Goal: Task Accomplishment & Management: Use online tool/utility

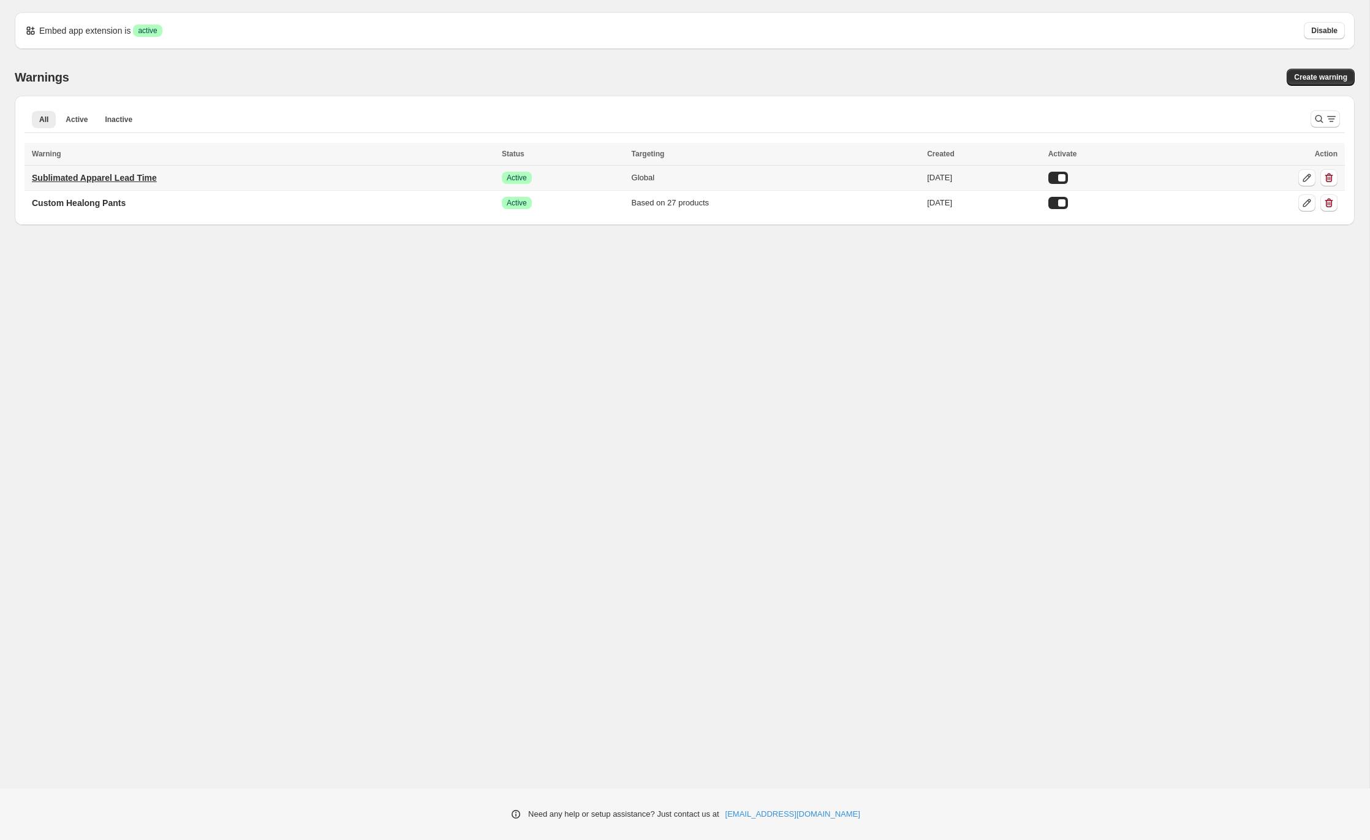
click at [127, 177] on p "Sublimated Apparel Lead Time" at bounding box center [94, 178] width 125 height 12
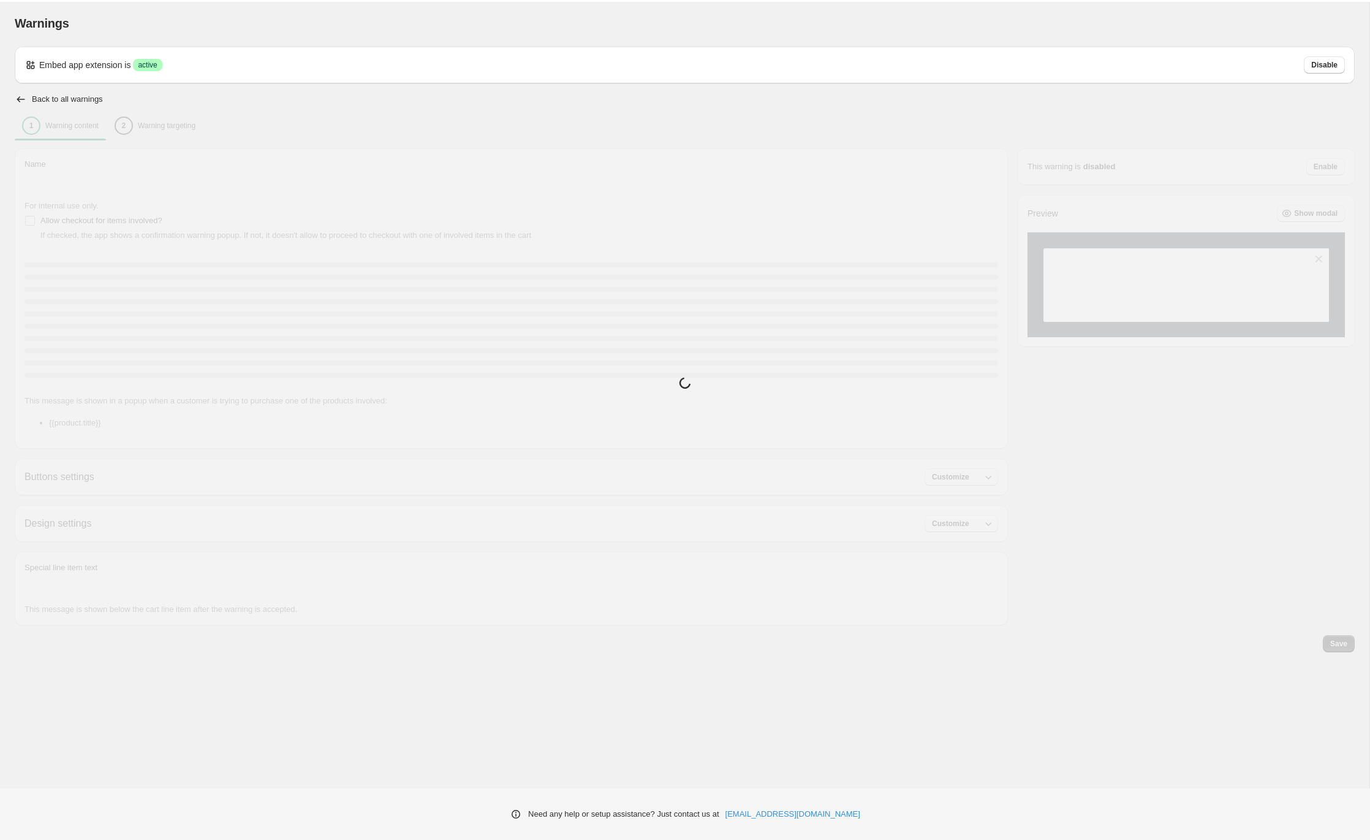
type input "**********"
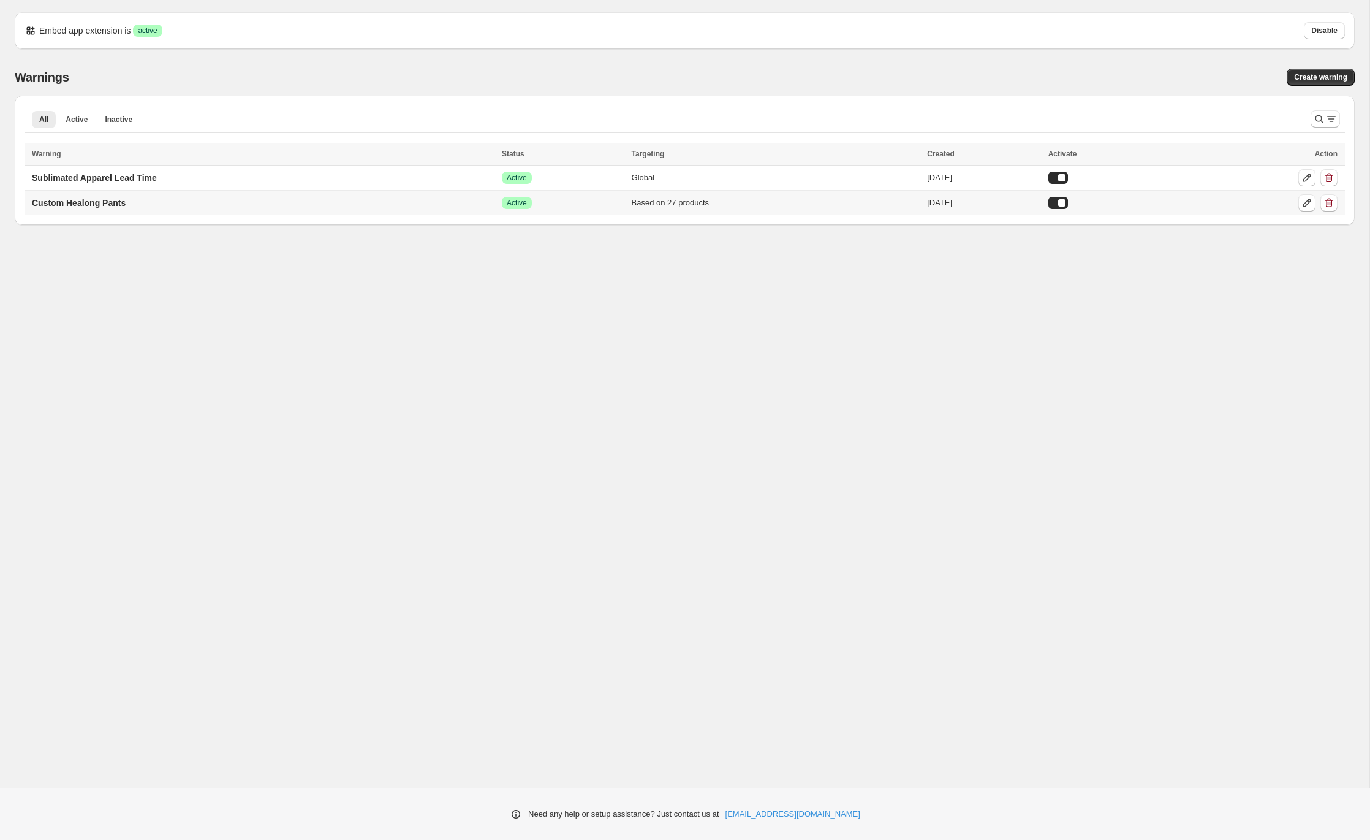
click at [98, 199] on p "Custom Healong Pants" at bounding box center [79, 203] width 94 height 12
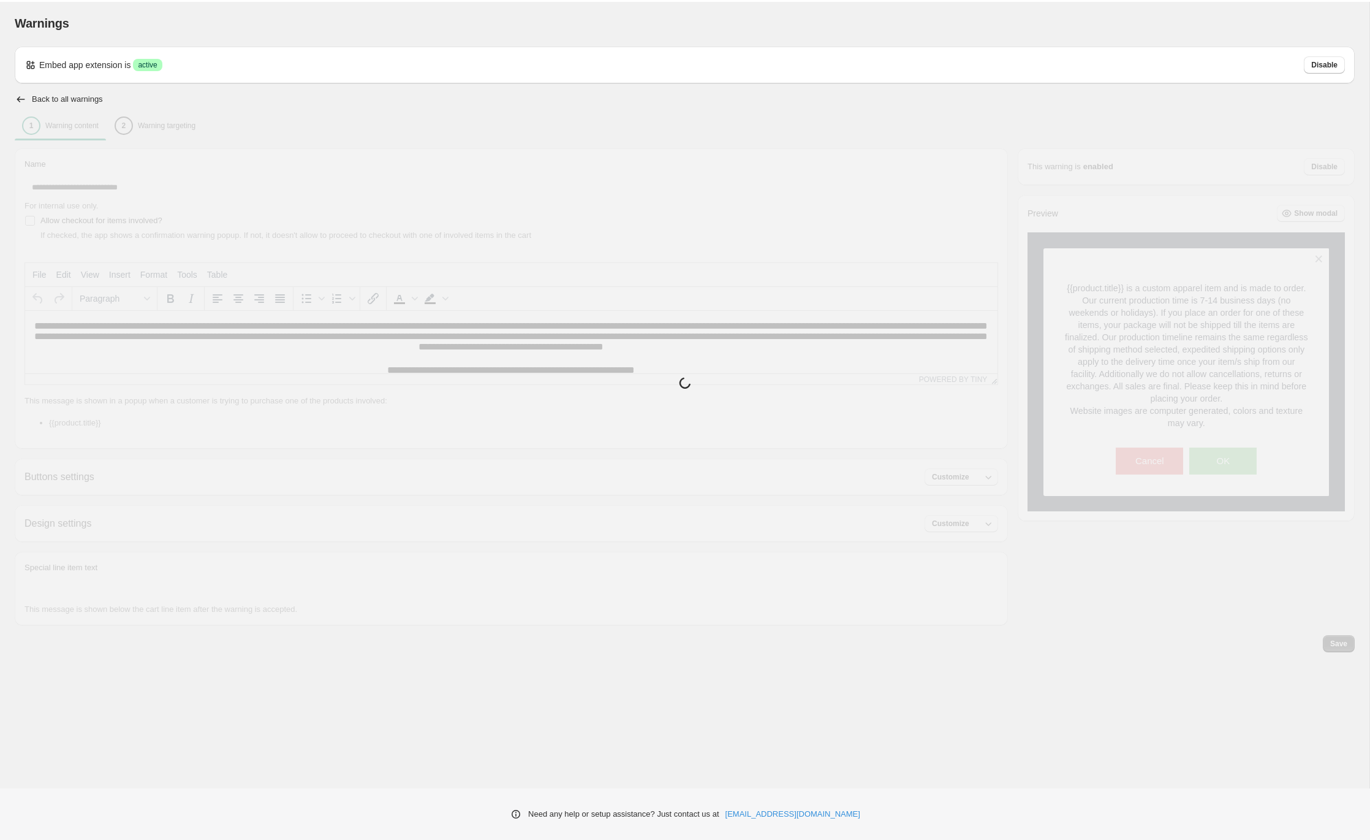
type input "**********"
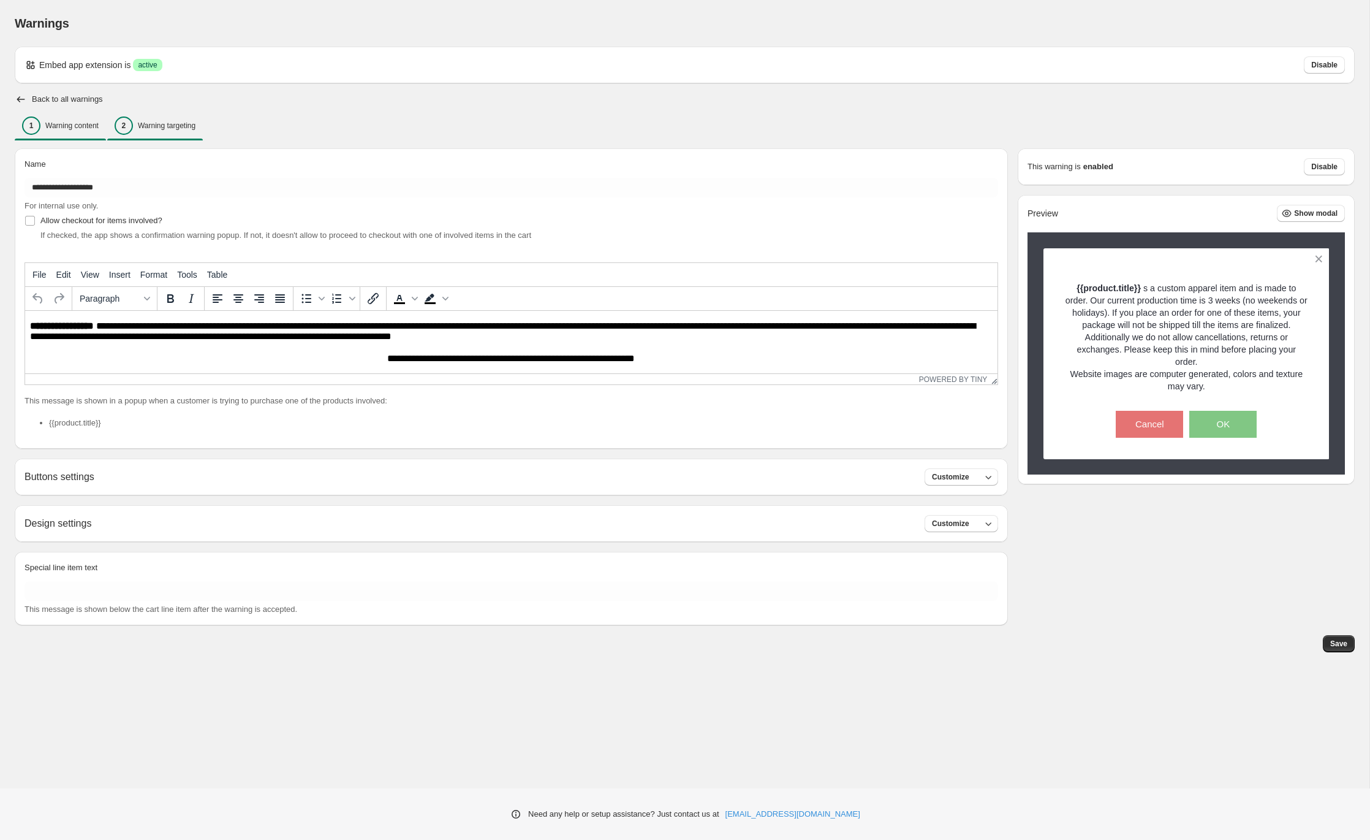
click at [178, 126] on p "Warning targeting" at bounding box center [167, 126] width 58 height 10
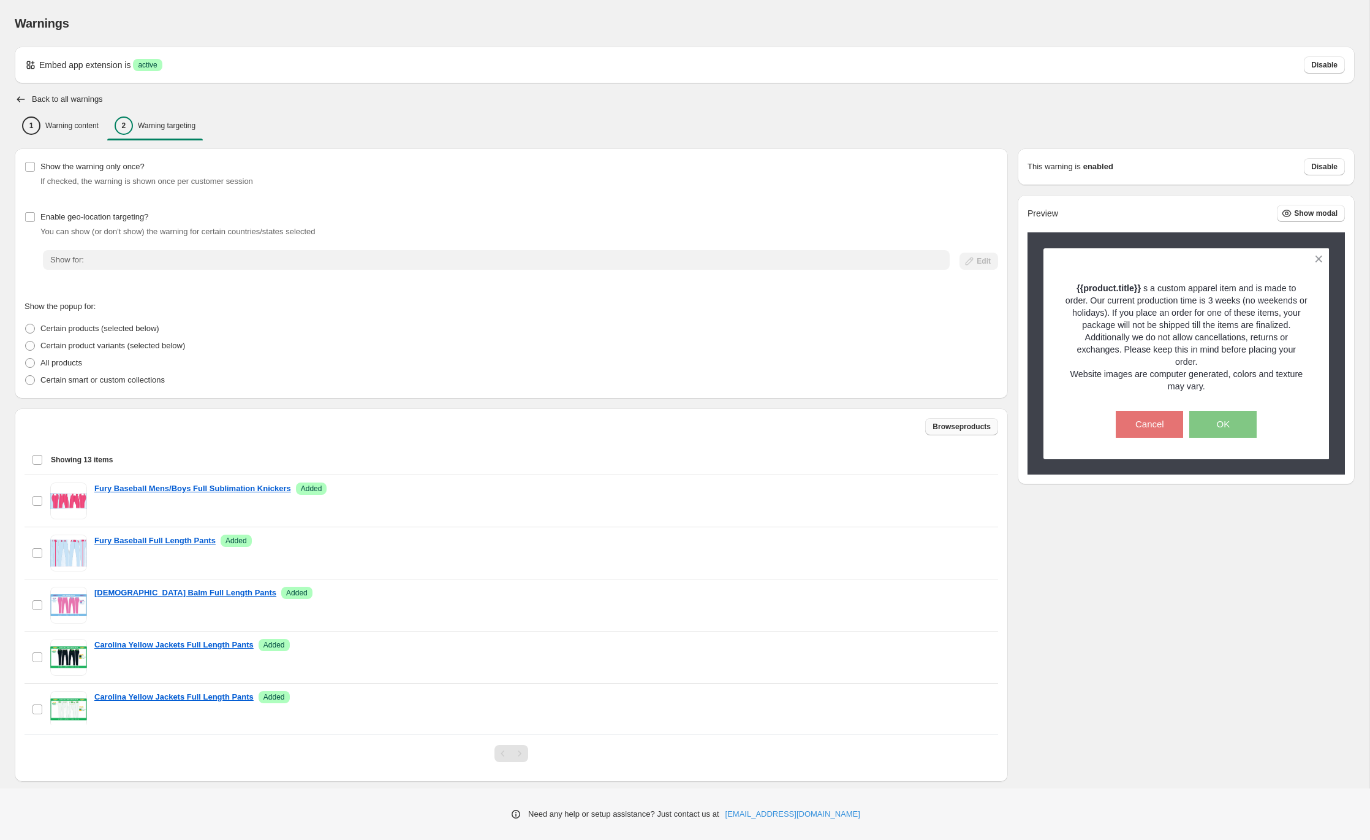
click at [943, 427] on span "Browse products" at bounding box center [962, 427] width 58 height 10
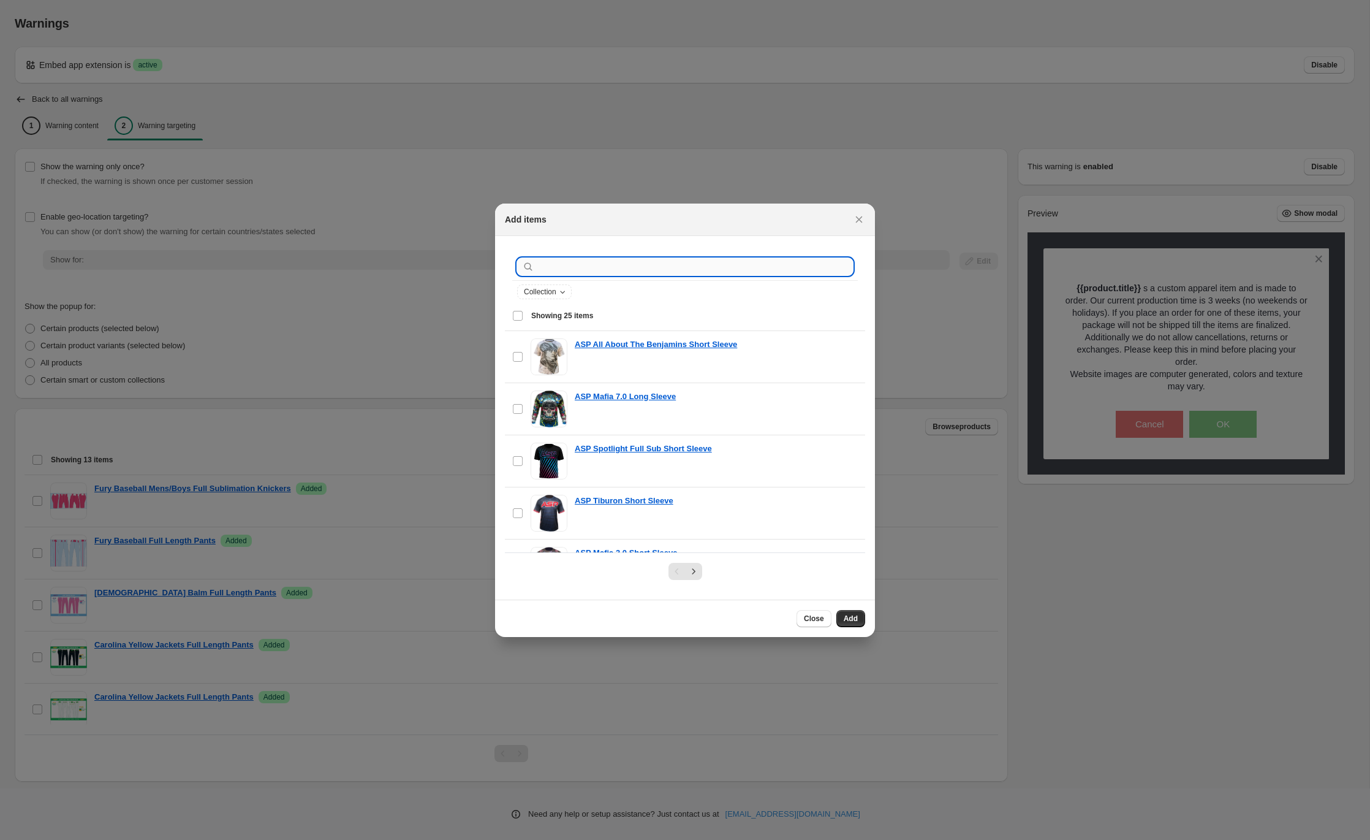
click at [565, 265] on input ":r2a:" at bounding box center [695, 266] width 316 height 17
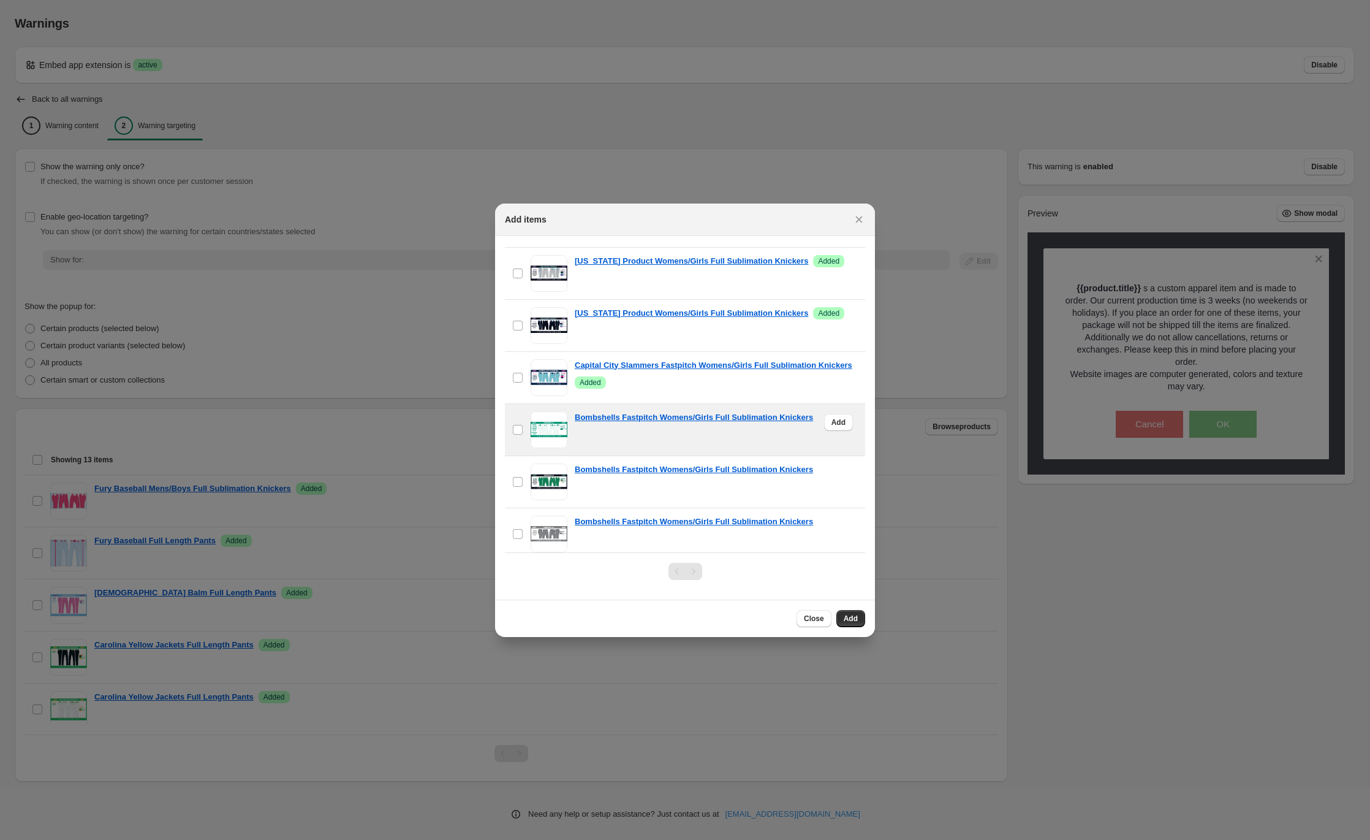
scroll to position [202, 0]
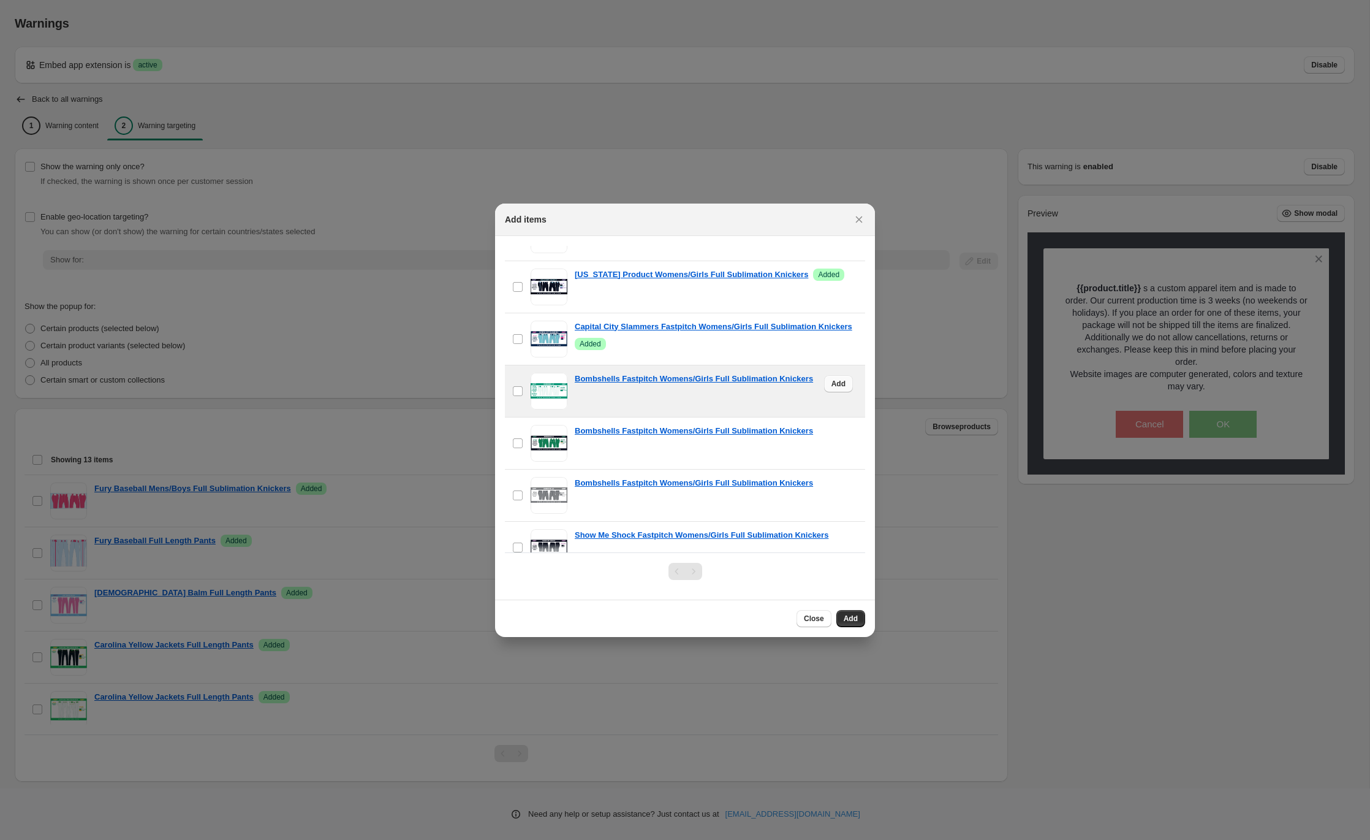
type input "**********"
click at [841, 389] on span "Add" at bounding box center [839, 384] width 14 height 10
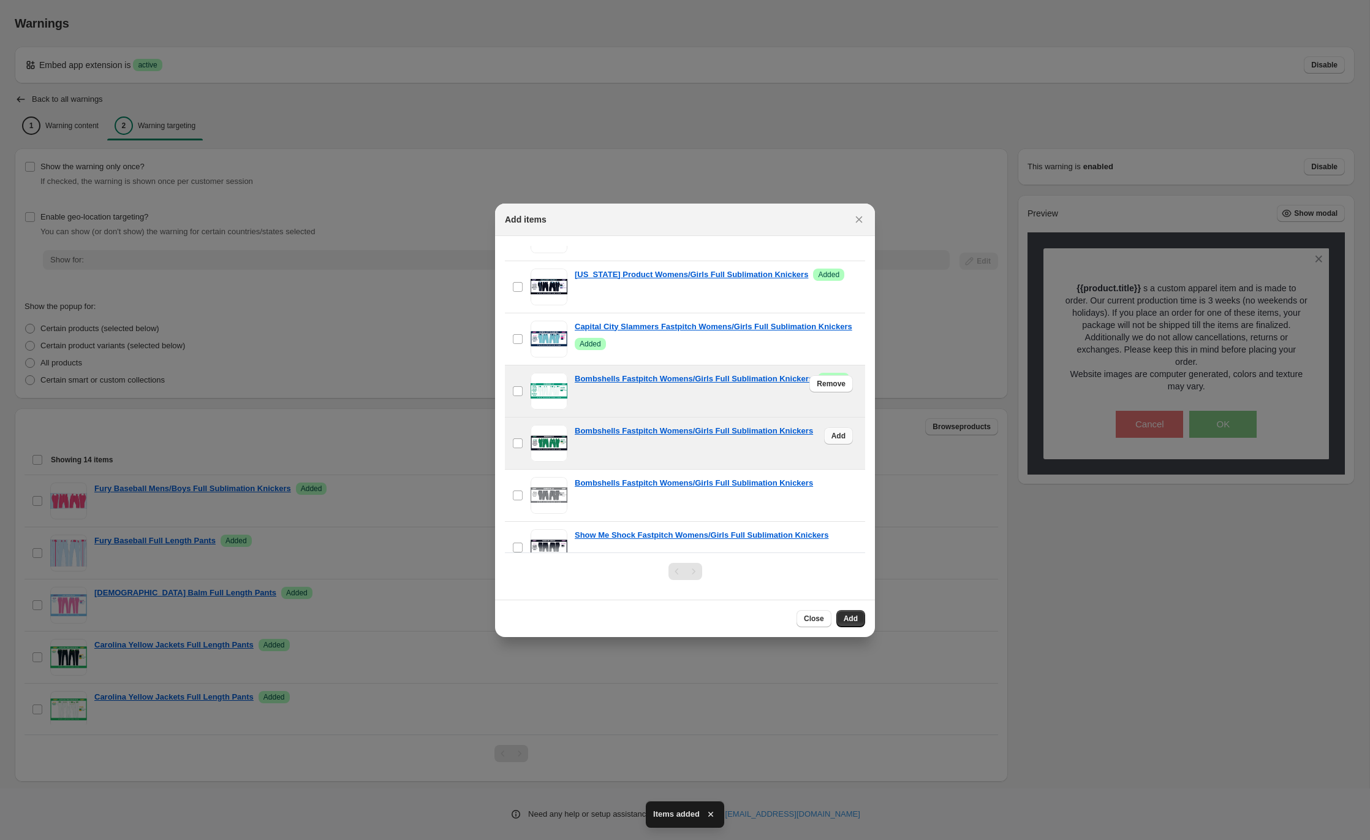
click at [838, 441] on span "Add" at bounding box center [839, 436] width 14 height 10
click at [836, 493] on span "Add" at bounding box center [839, 488] width 14 height 10
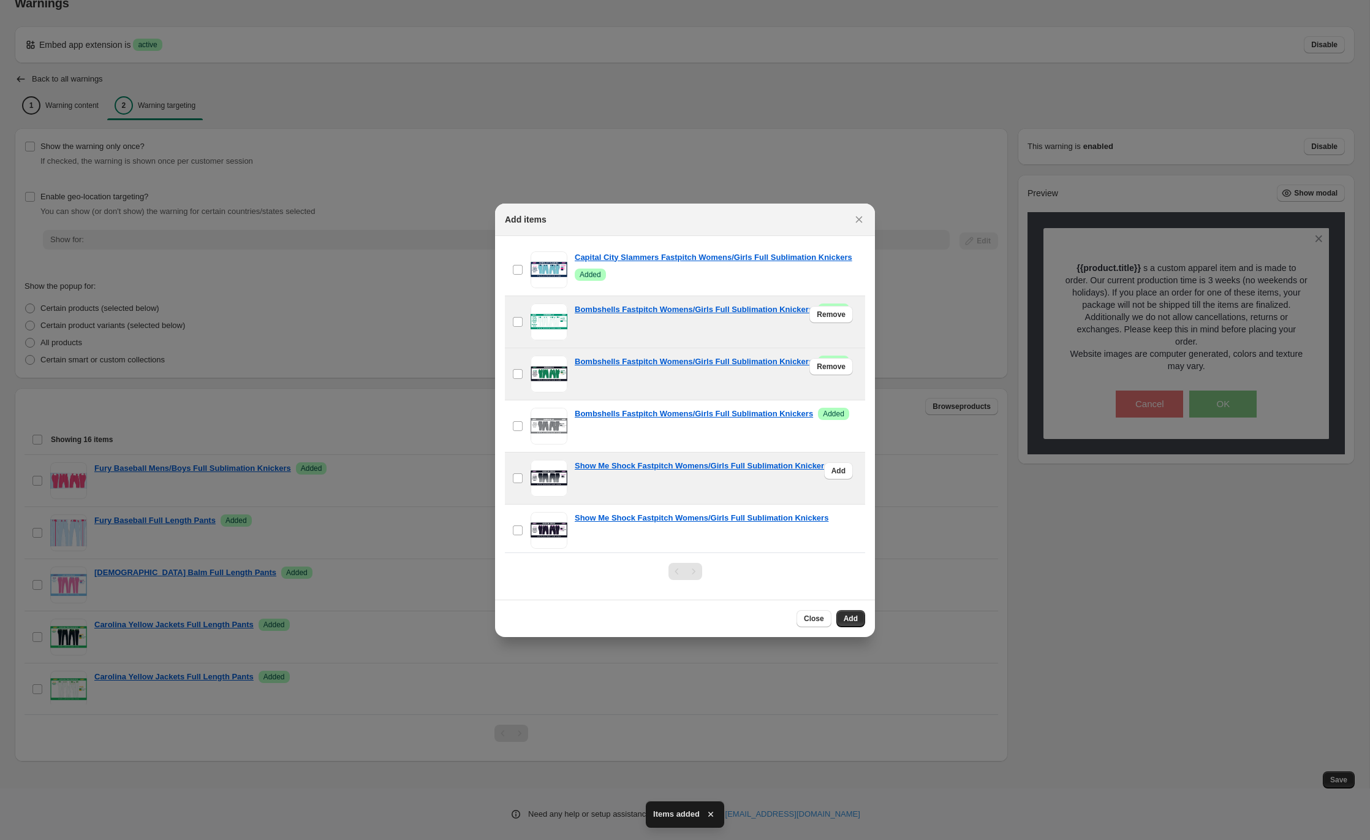
scroll to position [273, 0]
click at [841, 474] on span "Add" at bounding box center [839, 469] width 14 height 10
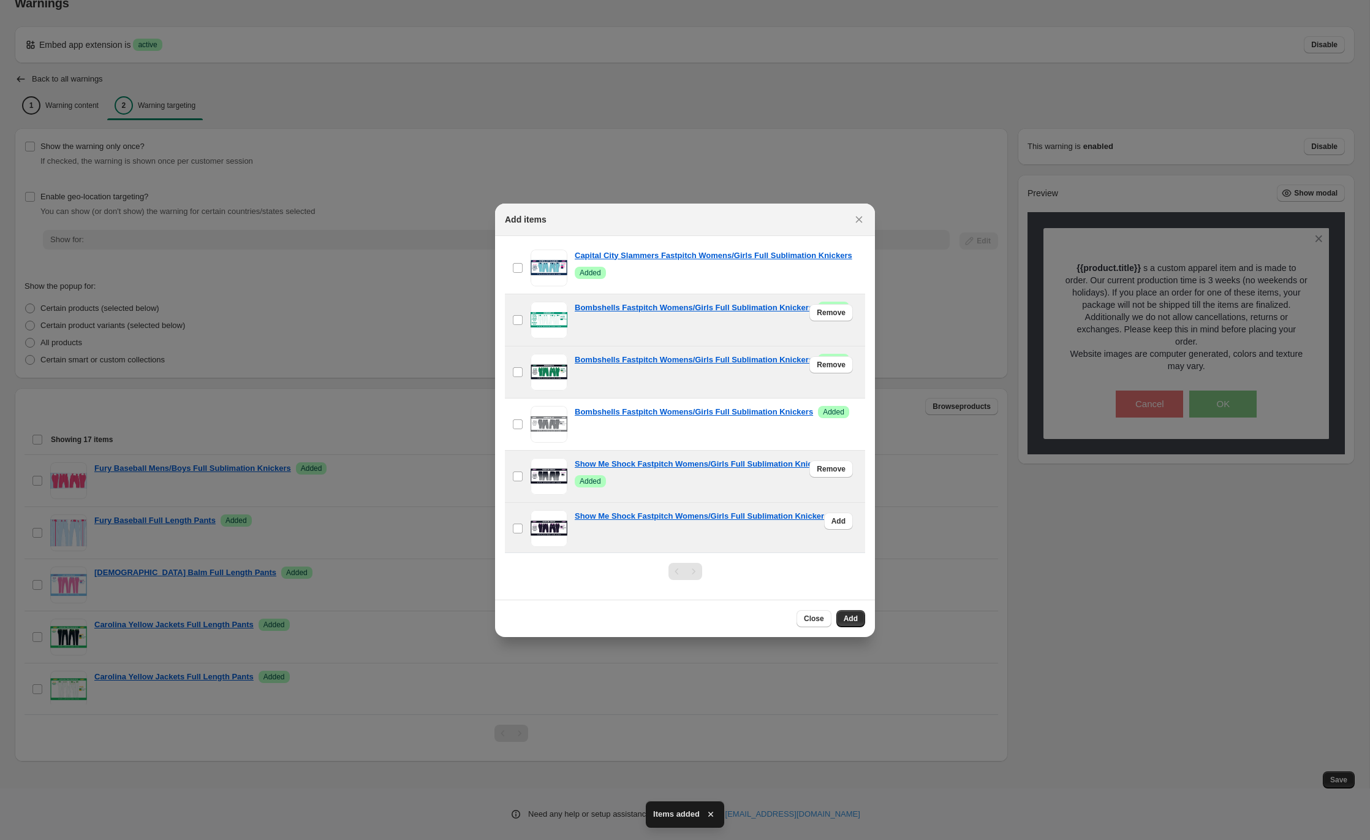
scroll to position [360, 0]
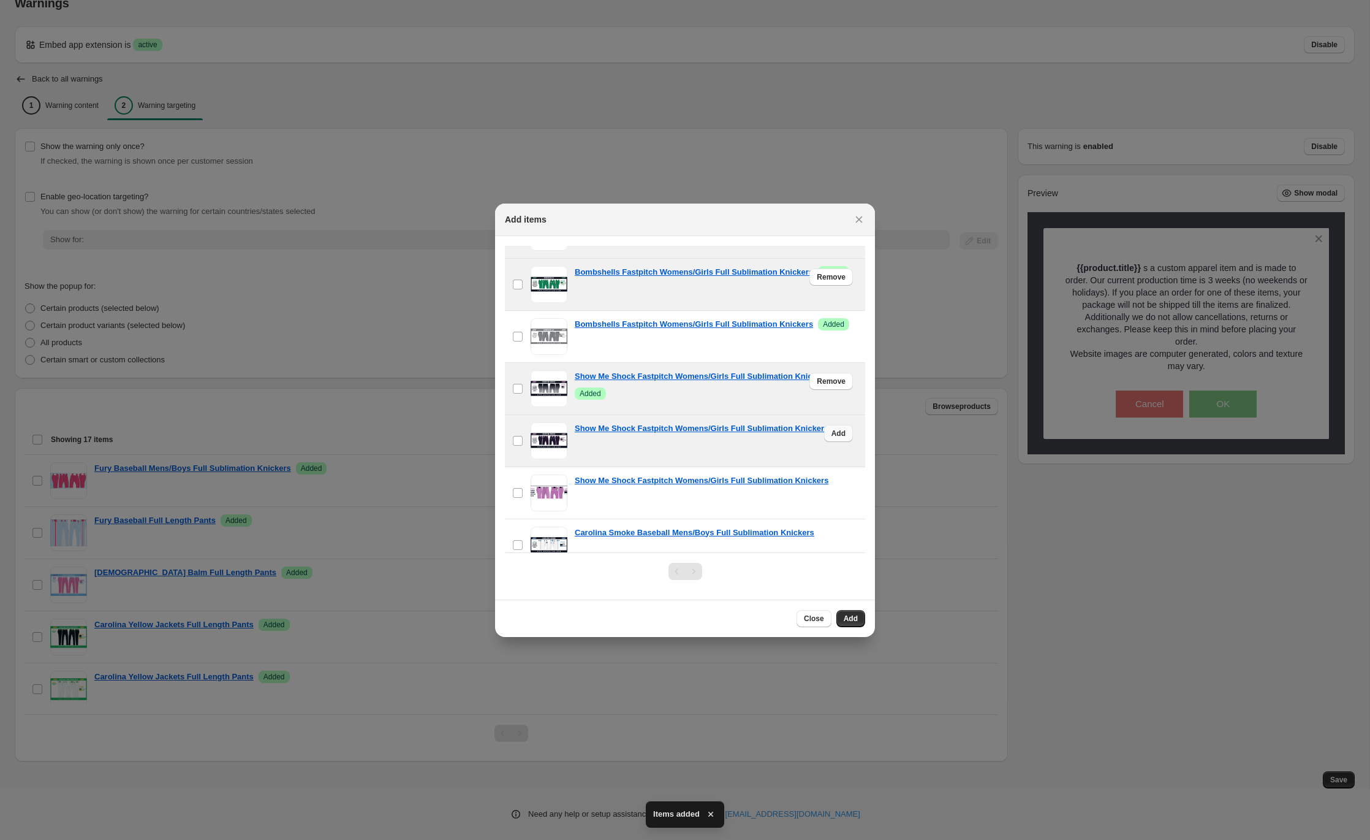
click at [835, 438] on span "Add" at bounding box center [839, 433] width 14 height 10
click at [834, 490] on span "Add" at bounding box center [839, 485] width 14 height 10
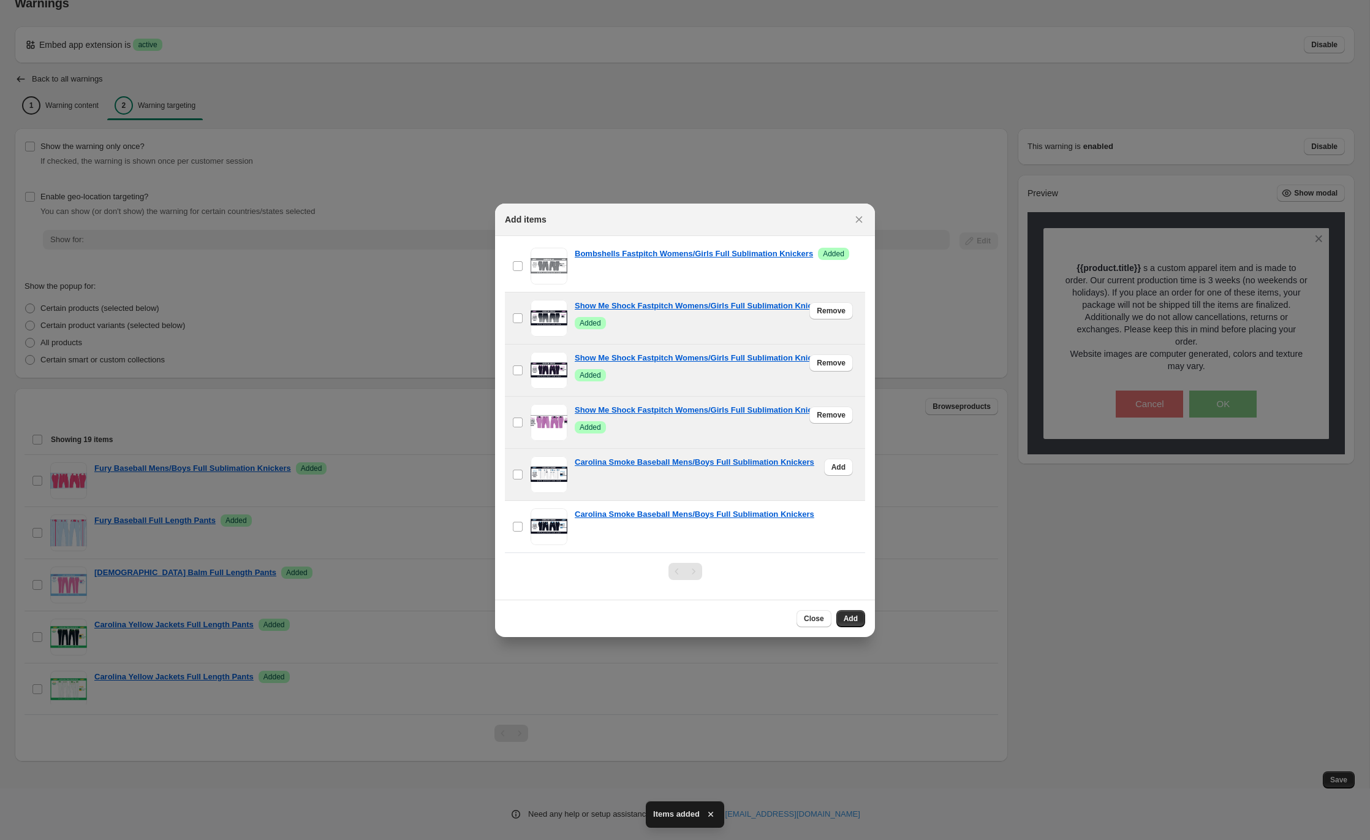
scroll to position [439, 0]
click at [837, 461] on button "Add" at bounding box center [838, 466] width 29 height 17
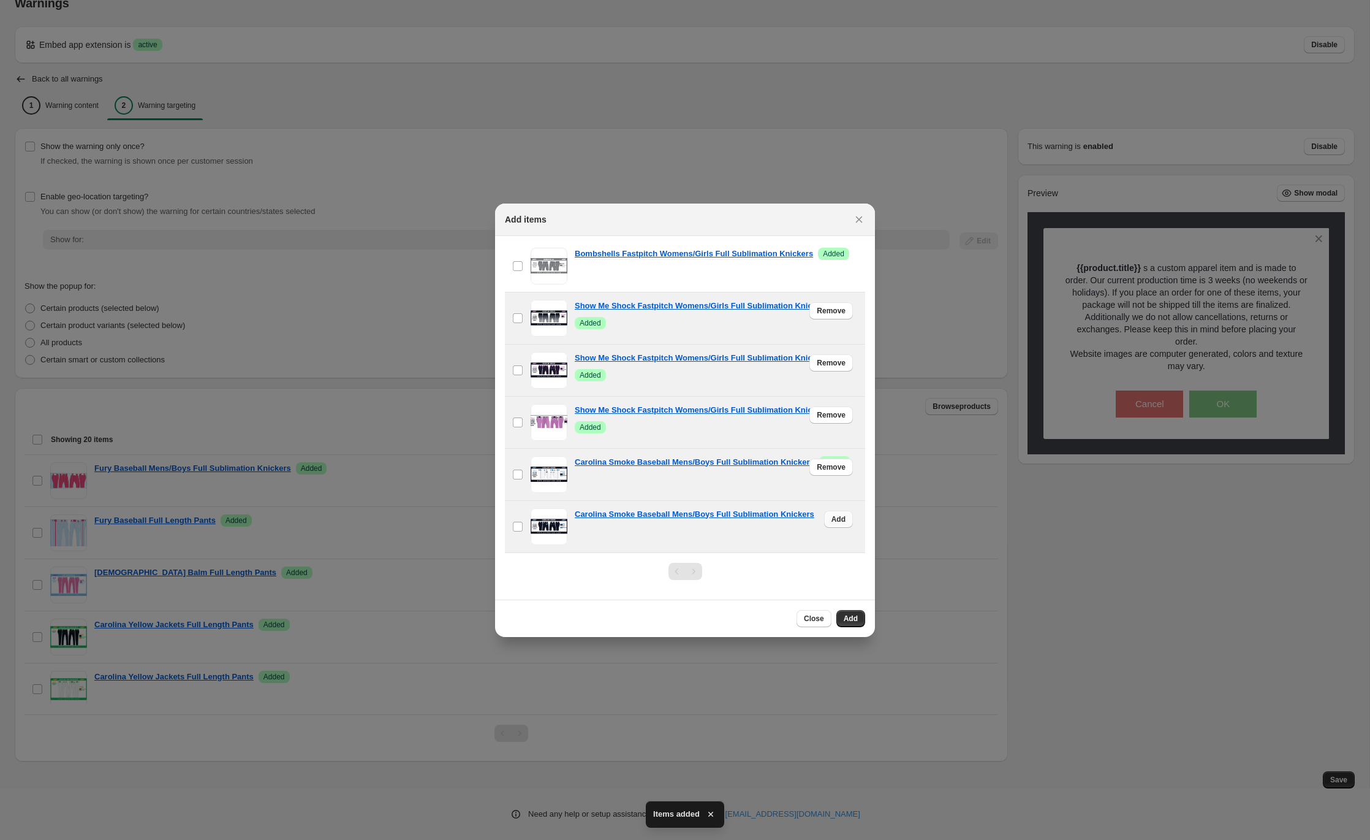
click at [834, 518] on span "Add" at bounding box center [839, 519] width 14 height 10
click at [845, 619] on span "Add" at bounding box center [851, 618] width 14 height 10
click at [813, 616] on span "Close" at bounding box center [814, 618] width 20 height 10
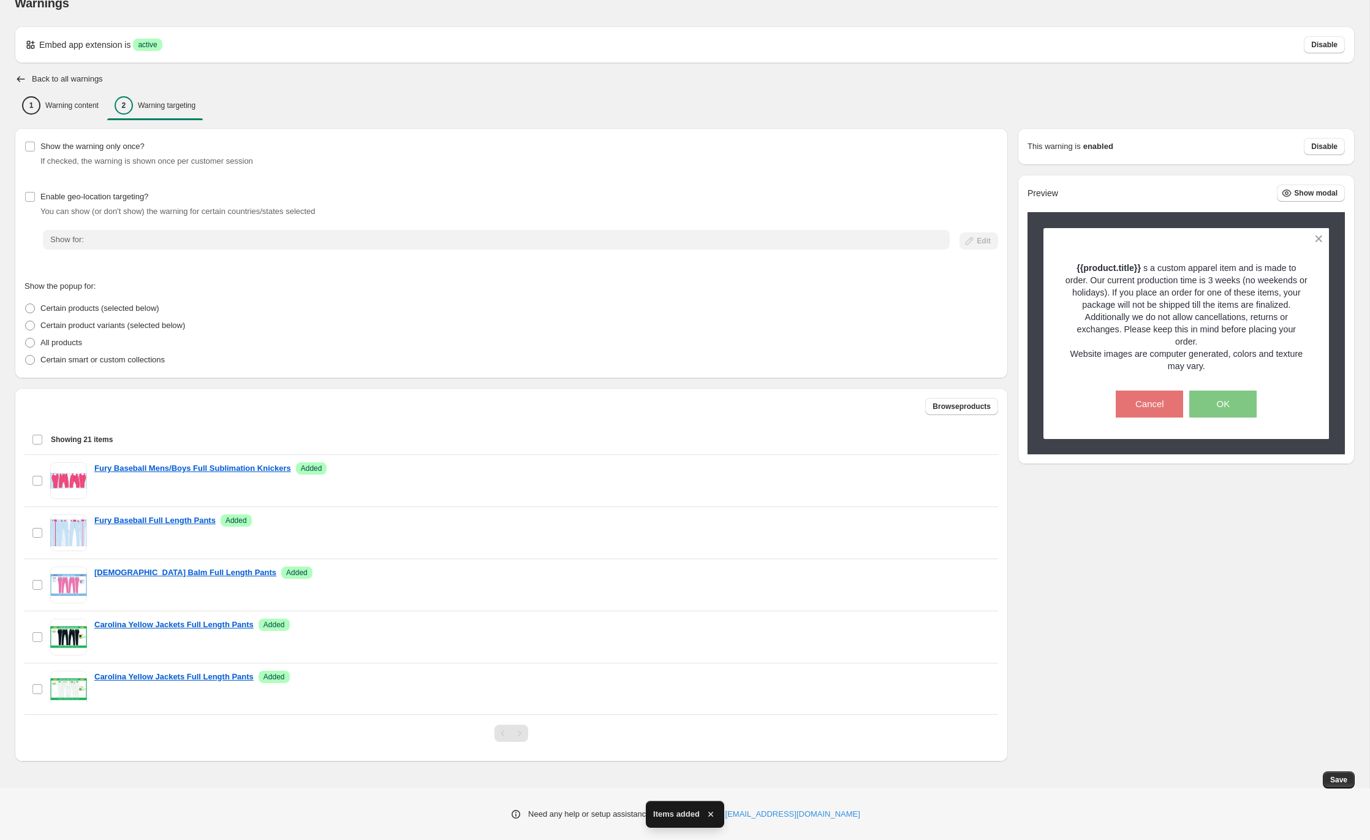
scroll to position [0, 0]
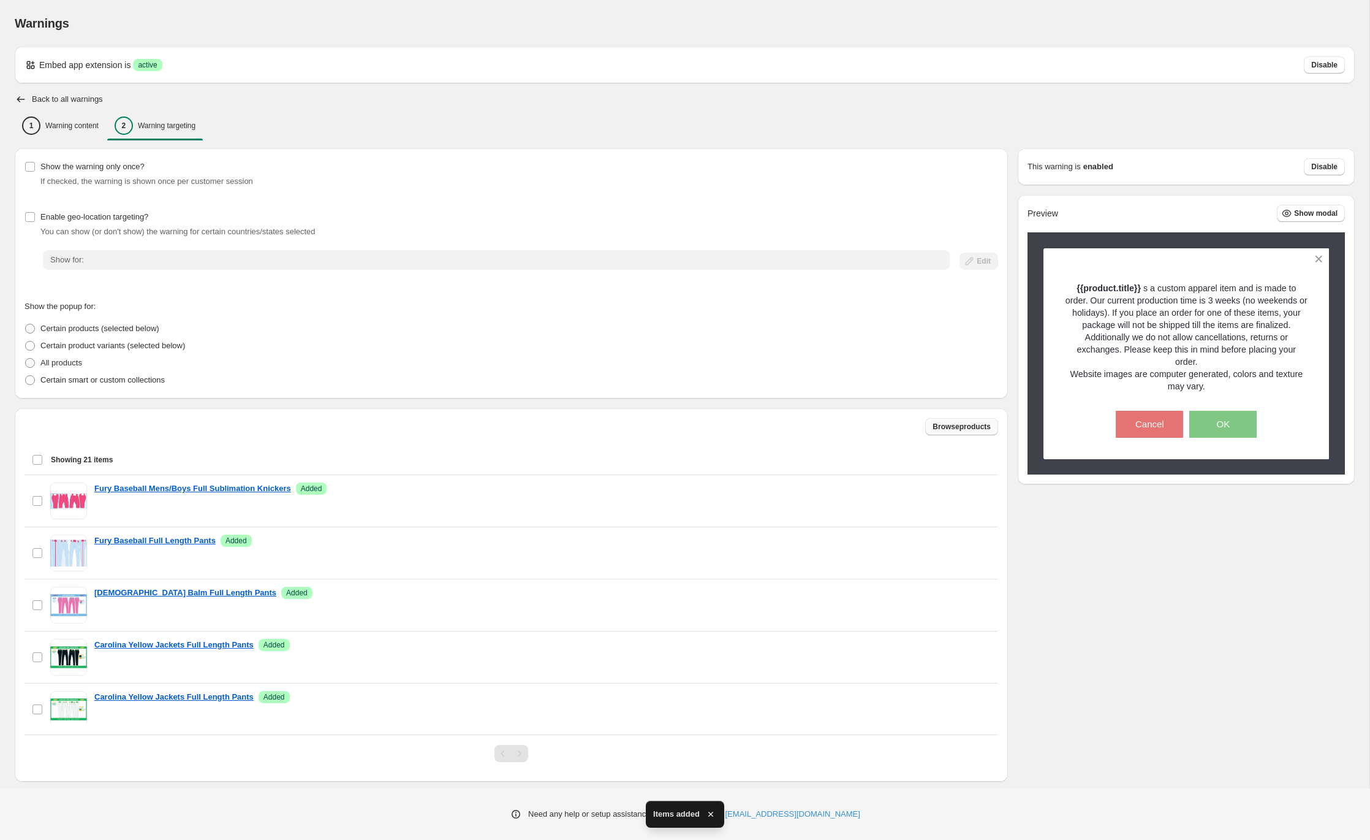
drag, startPoint x: 935, startPoint y: 420, endPoint x: 925, endPoint y: 423, distance: 9.5
click at [925, 423] on button "Browse products" at bounding box center [961, 426] width 73 height 17
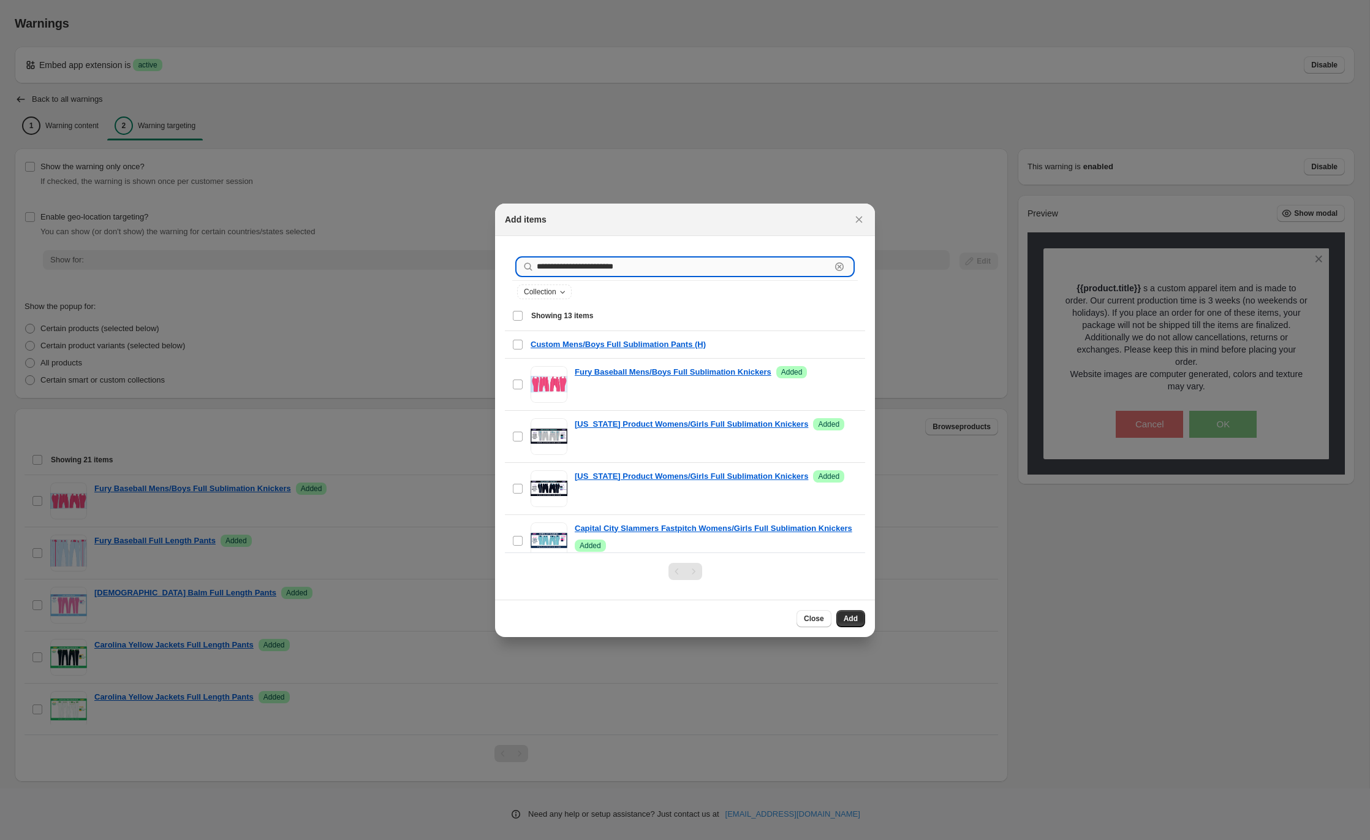
drag, startPoint x: 598, startPoint y: 266, endPoint x: 670, endPoint y: 270, distance: 71.8
click at [670, 270] on input "**********" at bounding box center [684, 266] width 294 height 17
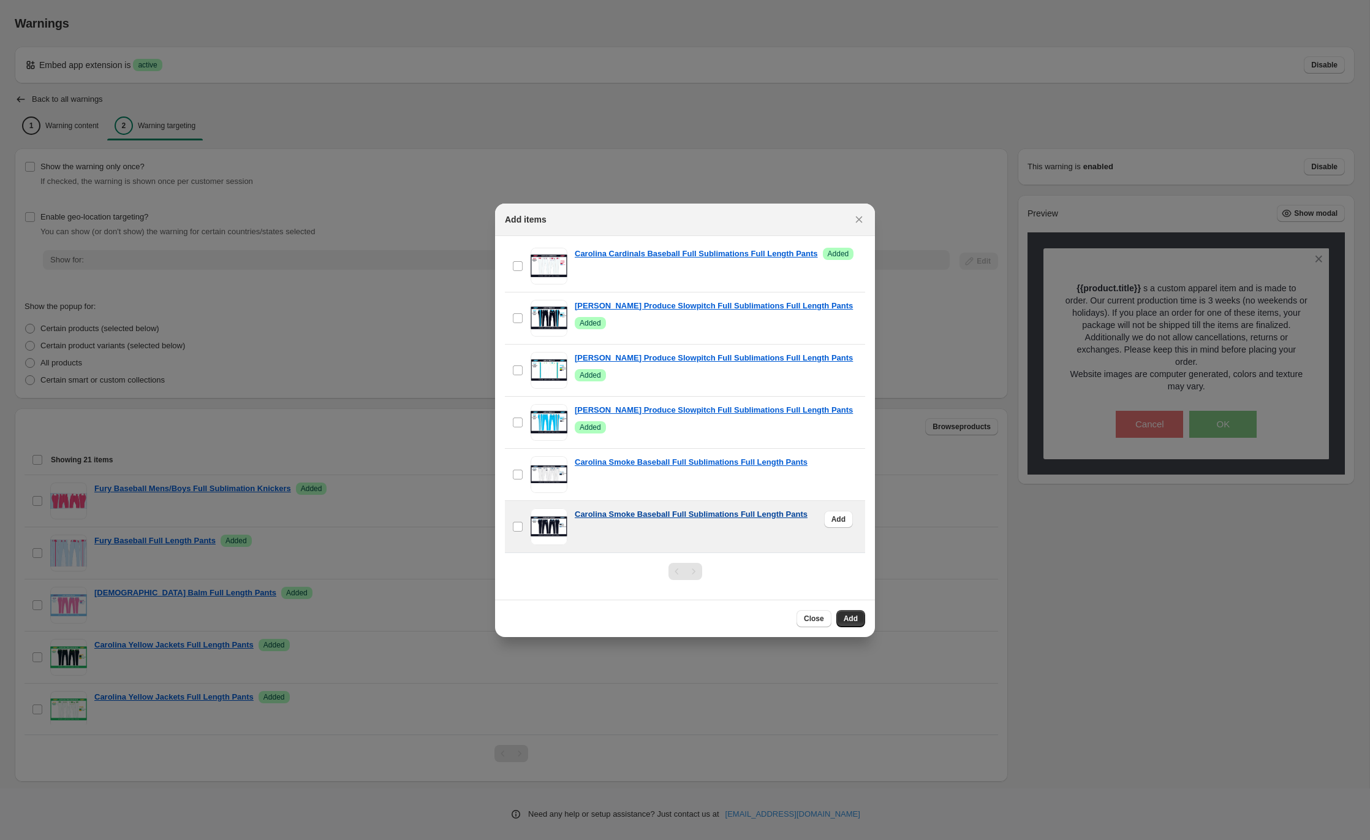
scroll to position [253, 0]
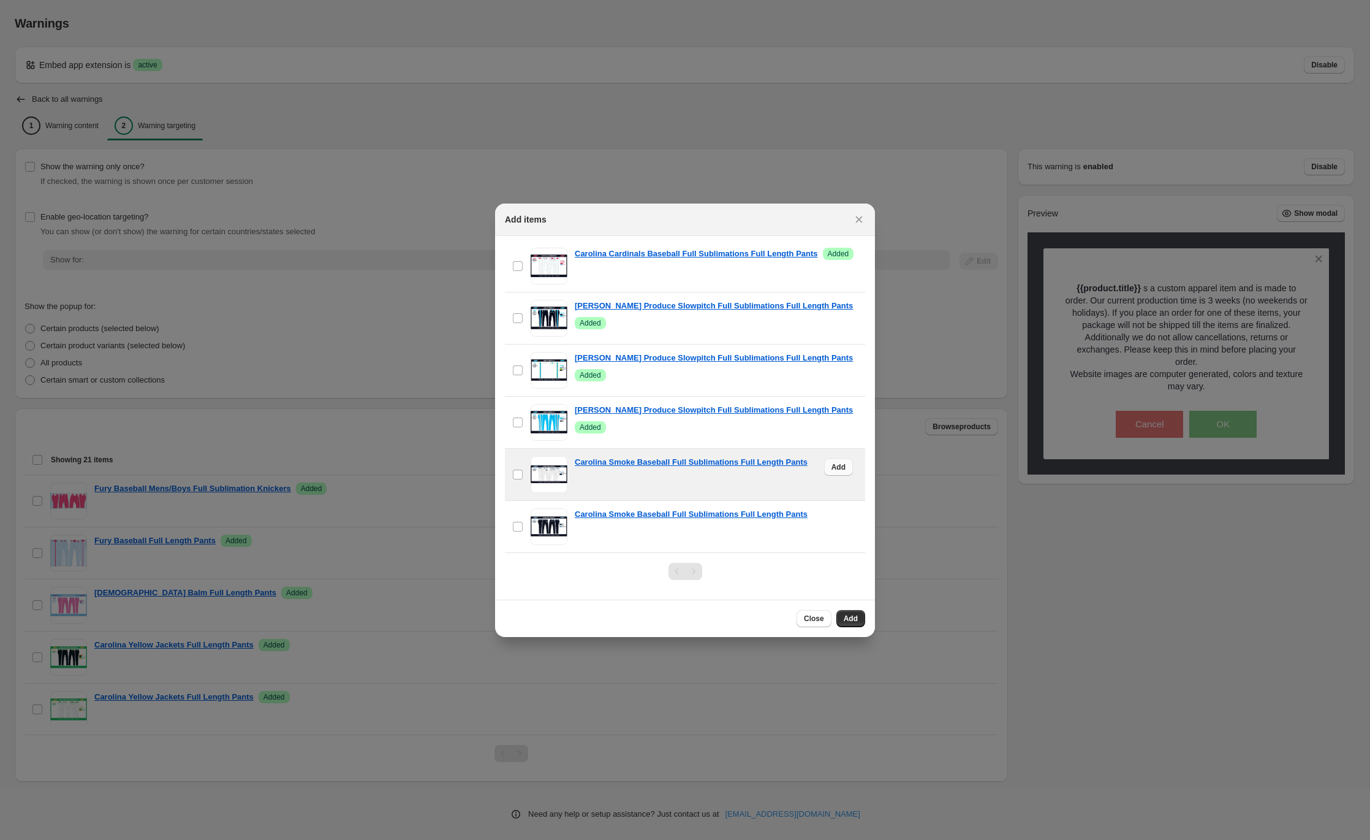
type input "**********"
click at [838, 468] on span "Add" at bounding box center [839, 467] width 14 height 10
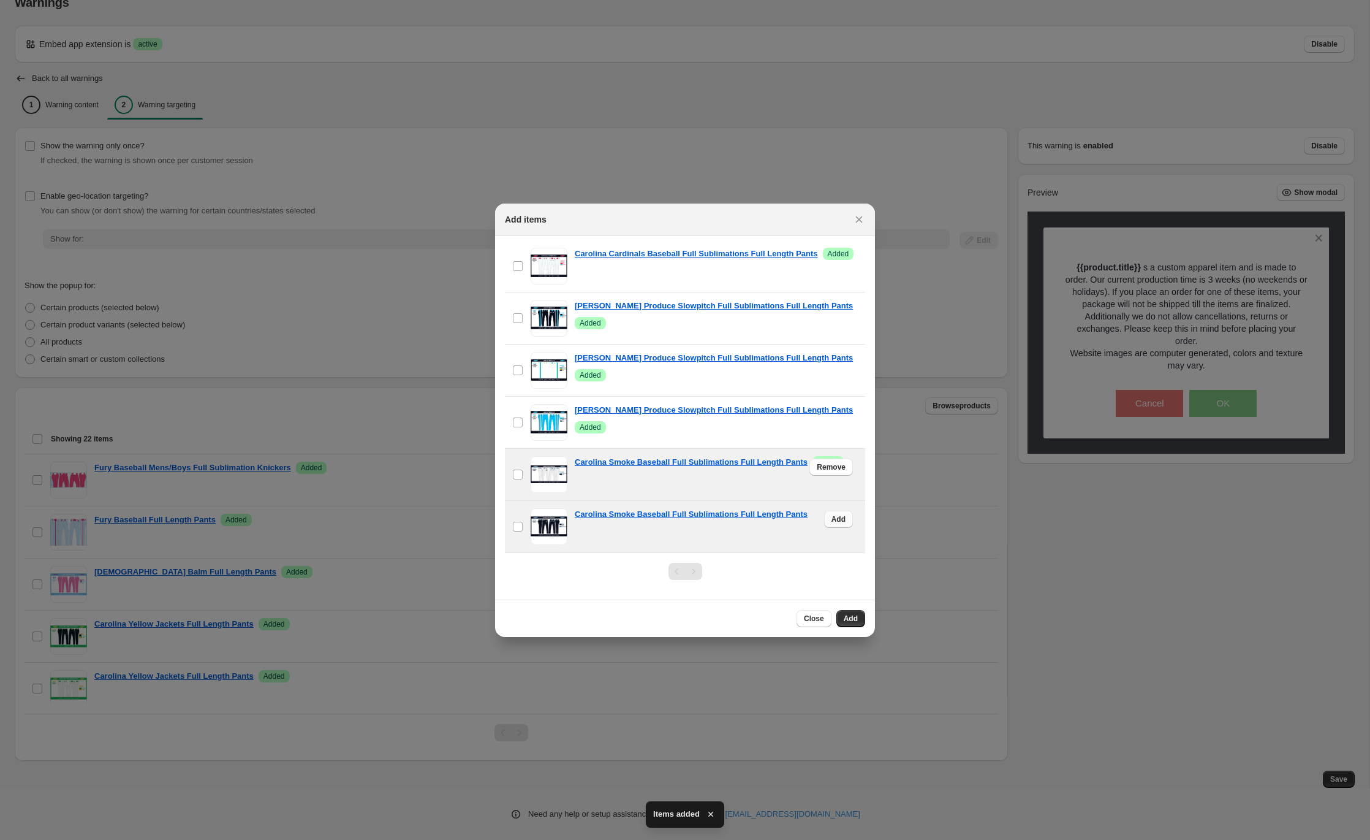
scroll to position [20, 0]
click at [839, 520] on span "Add" at bounding box center [839, 519] width 14 height 10
click at [844, 619] on span "Add" at bounding box center [851, 618] width 14 height 10
click at [812, 620] on span "Close" at bounding box center [814, 618] width 20 height 10
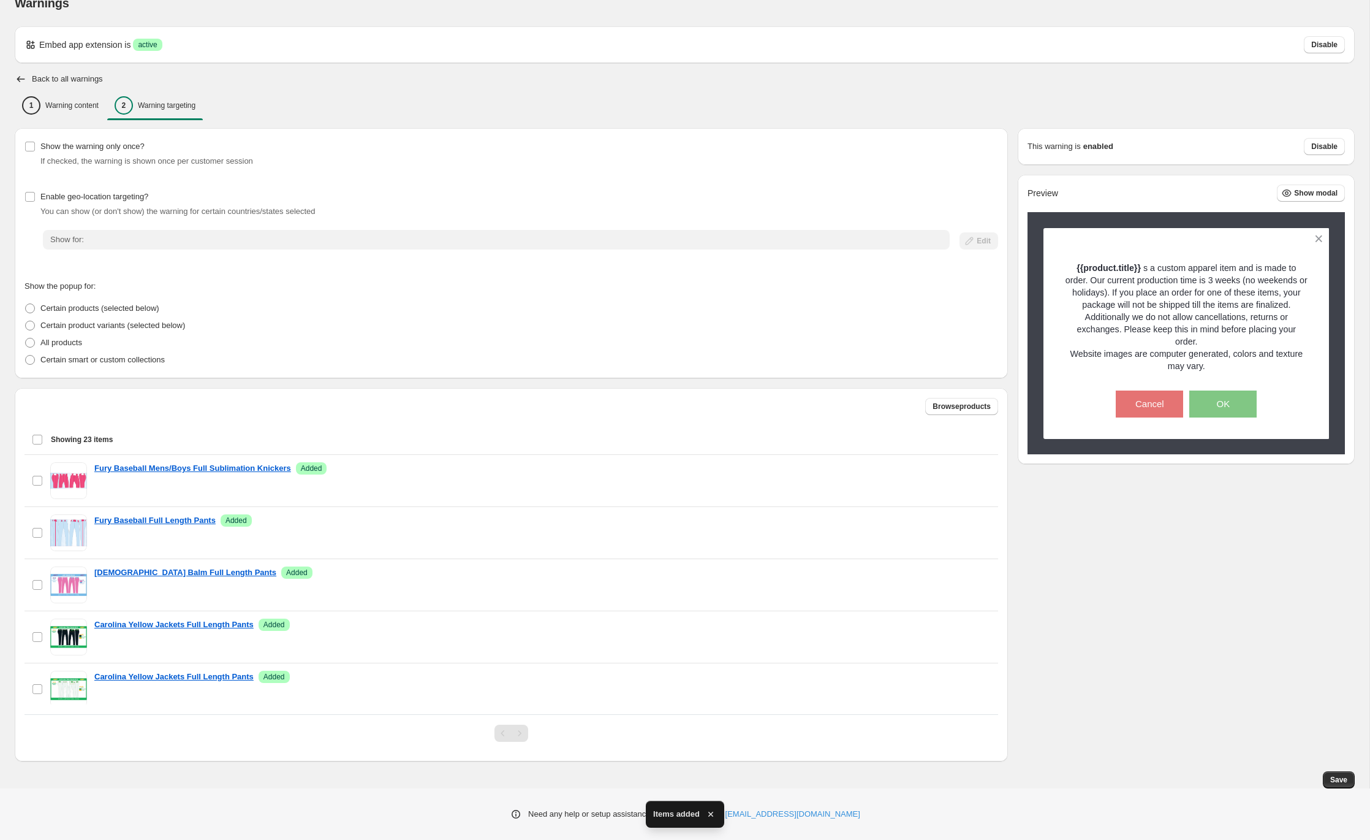
scroll to position [0, 0]
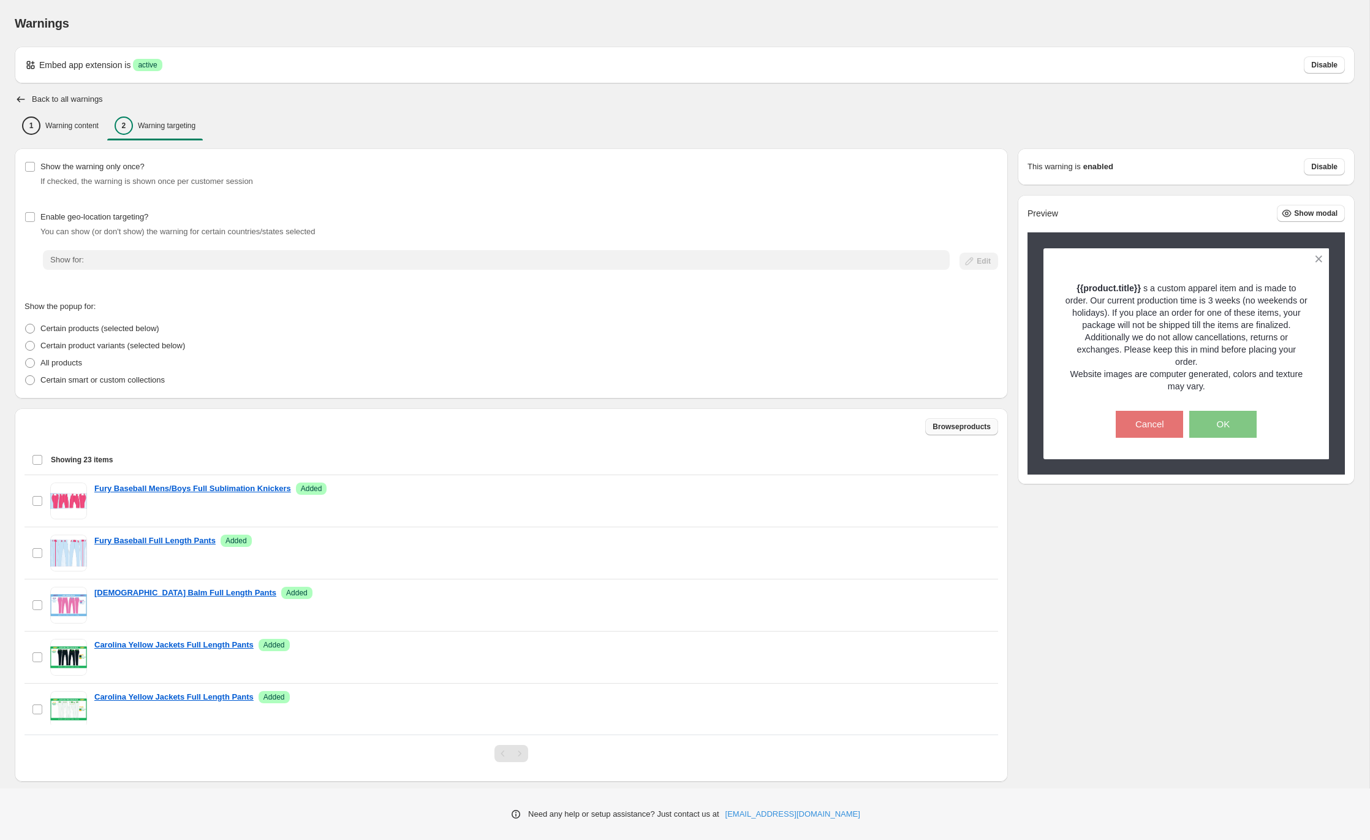
click at [933, 425] on span "Browse products" at bounding box center [962, 427] width 58 height 10
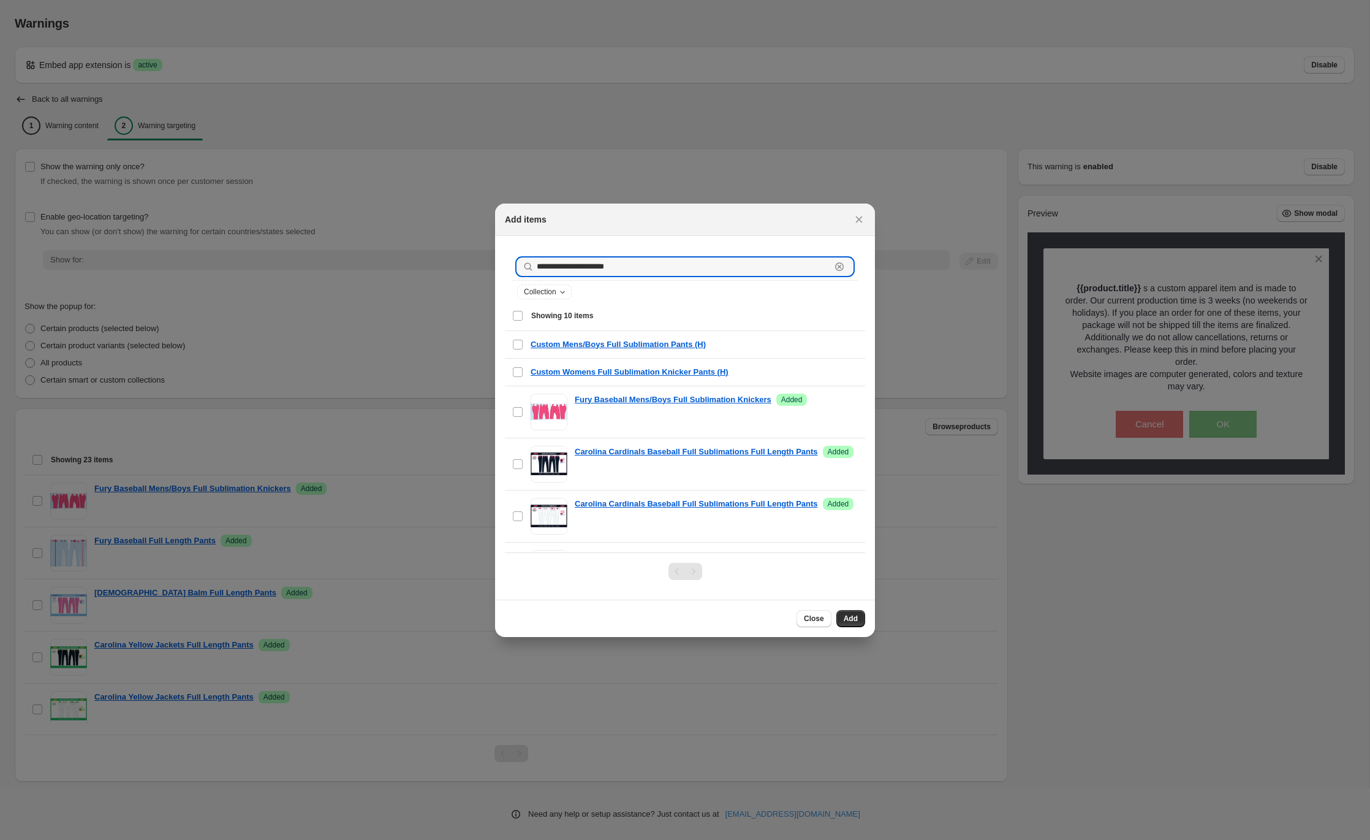
drag, startPoint x: 625, startPoint y: 264, endPoint x: 493, endPoint y: 263, distance: 132.4
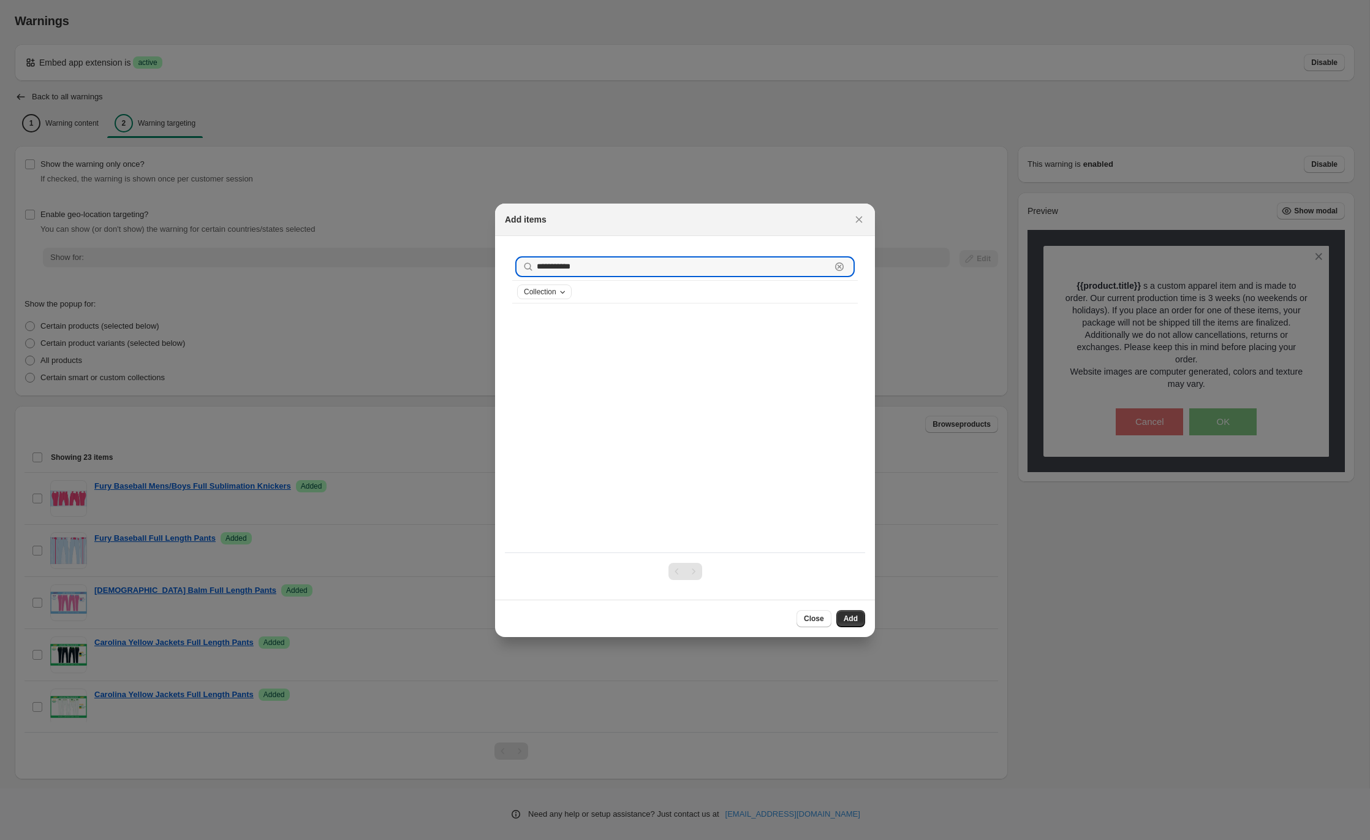
type input "**********"
click at [562, 292] on icon "Collection" at bounding box center [563, 292] width 10 height 10
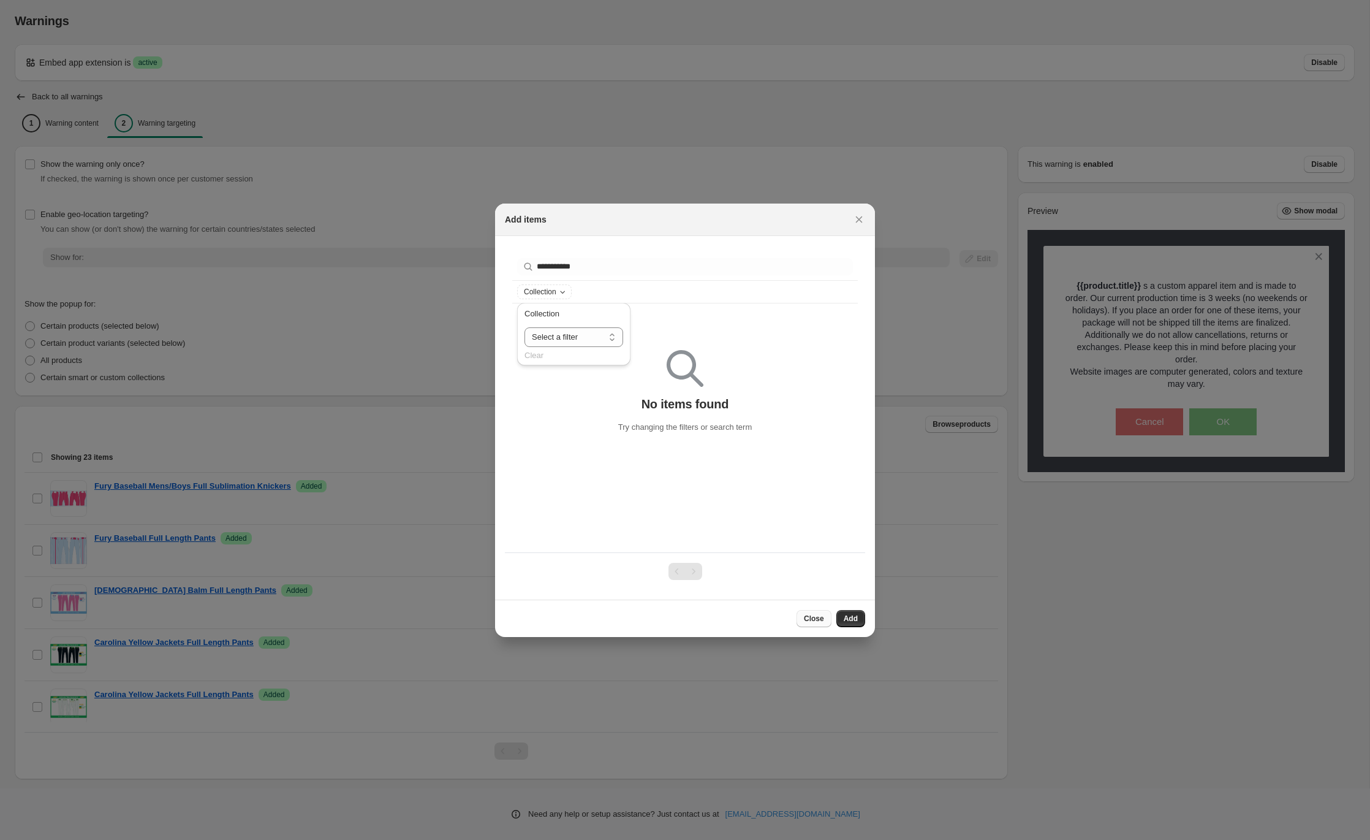
click at [817, 620] on span "Close" at bounding box center [814, 618] width 20 height 10
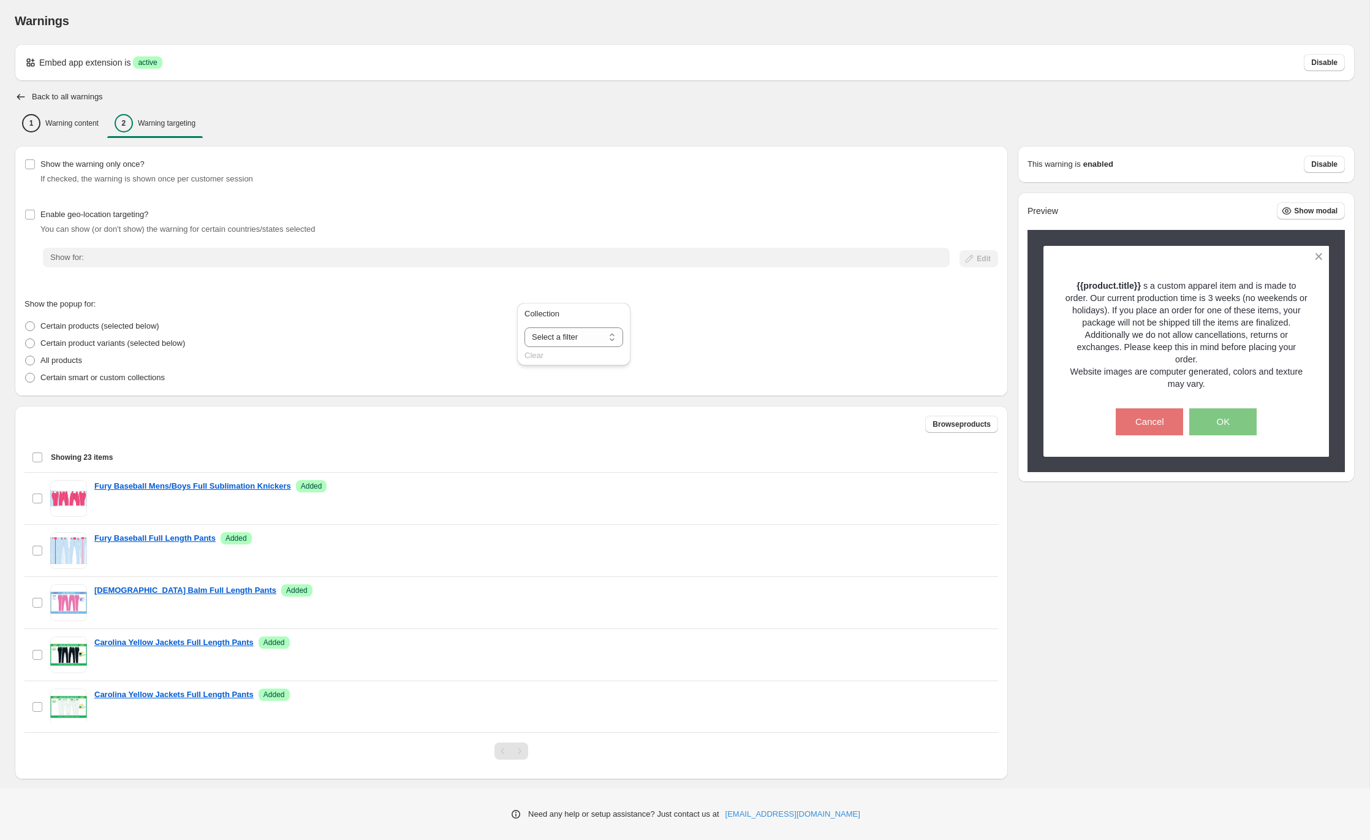
scroll to position [0, 0]
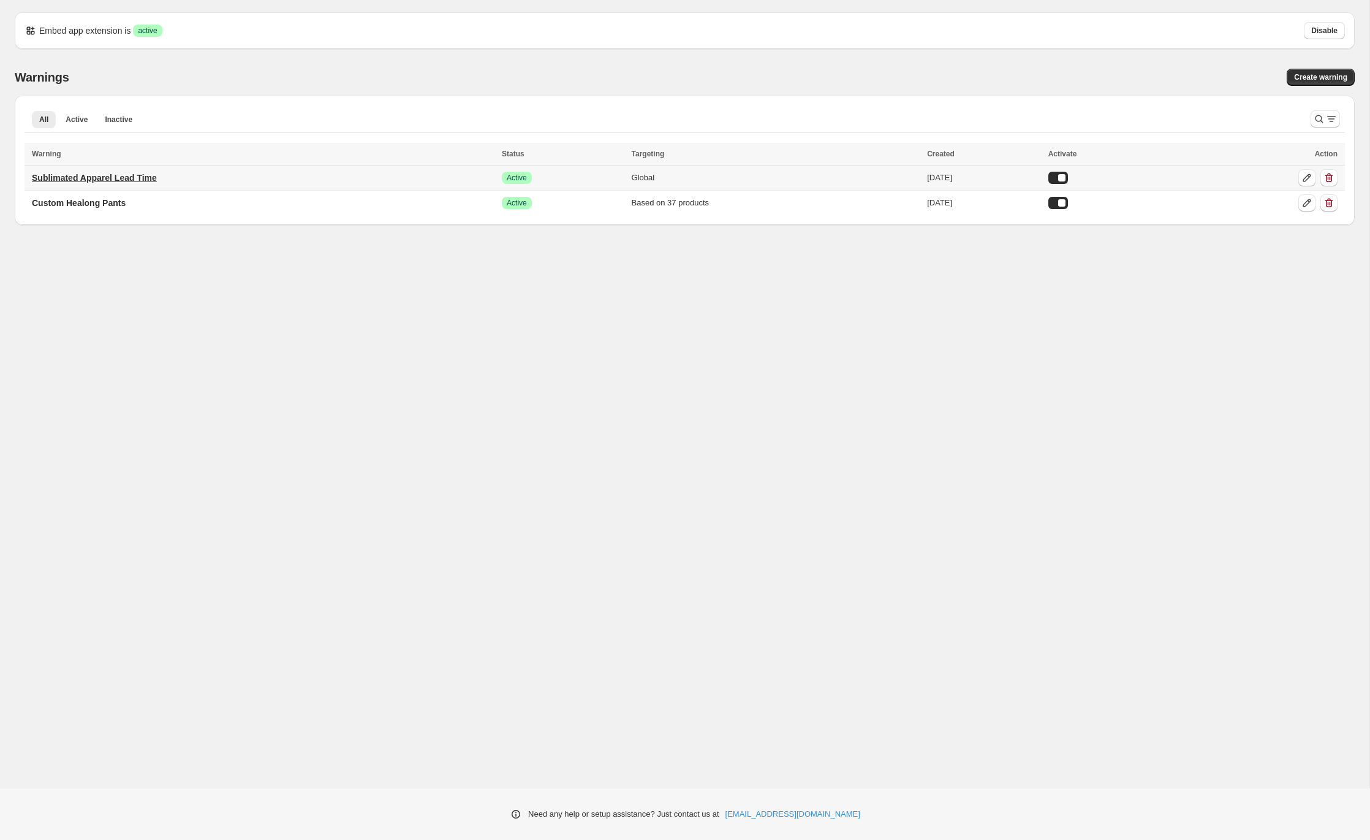
click at [157, 178] on p "Sublimated Apparel Lead Time" at bounding box center [94, 178] width 125 height 12
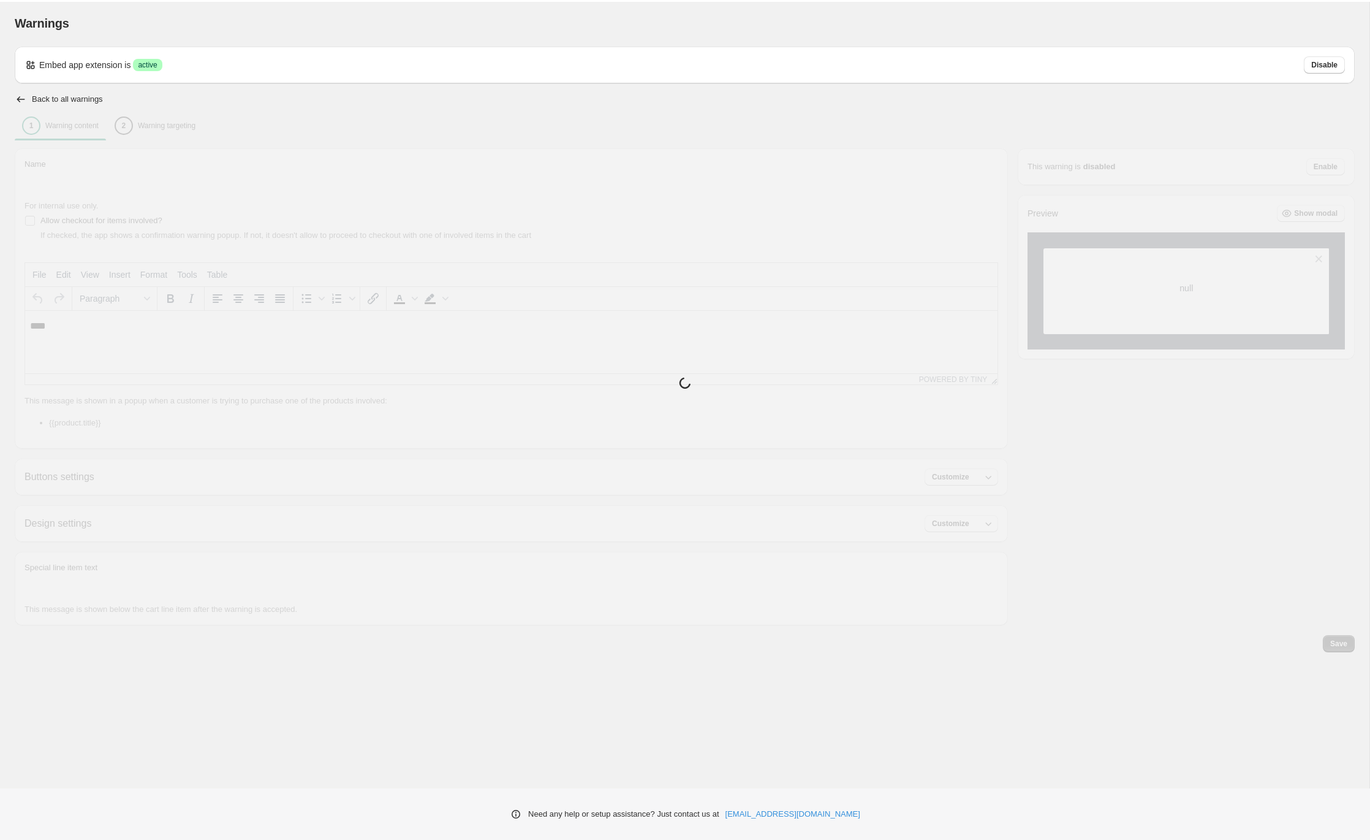
type input "**********"
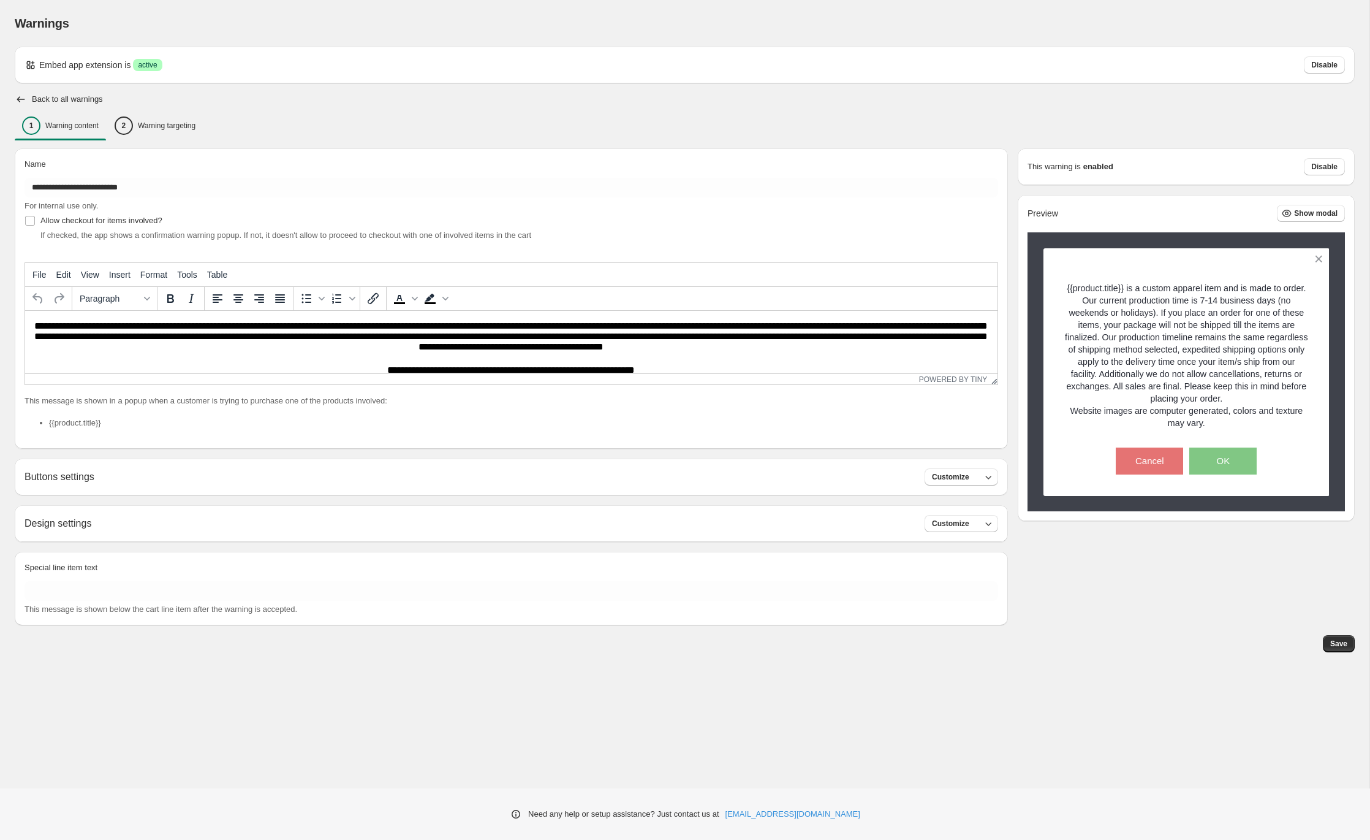
drag, startPoint x: 437, startPoint y: 322, endPoint x: 435, endPoint y: 348, distance: 26.5
click at [436, 323] on p "**********" at bounding box center [511, 338] width 963 height 34
